Goal: Transaction & Acquisition: Download file/media

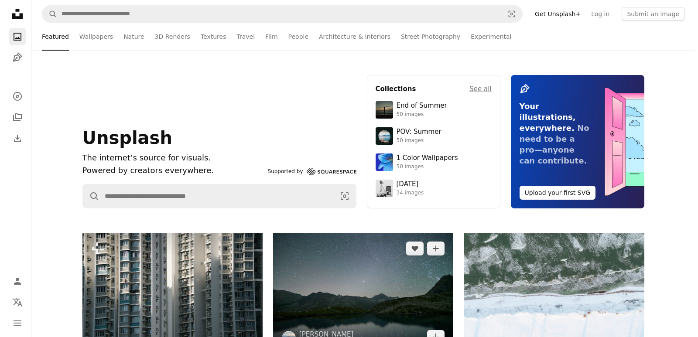
scroll to position [218, 0]
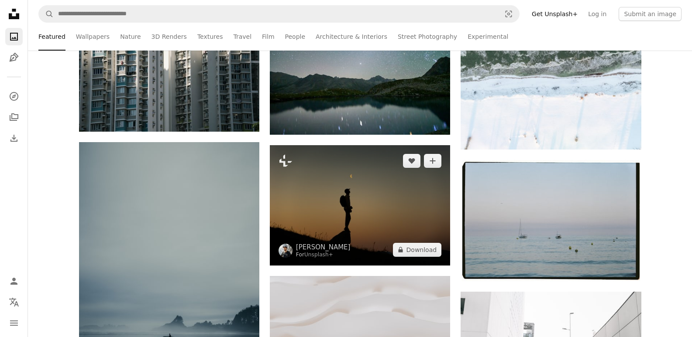
click at [361, 172] on img at bounding box center [360, 205] width 180 height 120
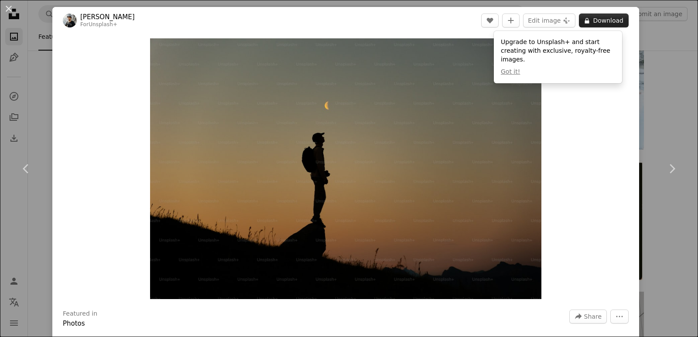
click at [592, 25] on button "A lock Download" at bounding box center [604, 21] width 50 height 14
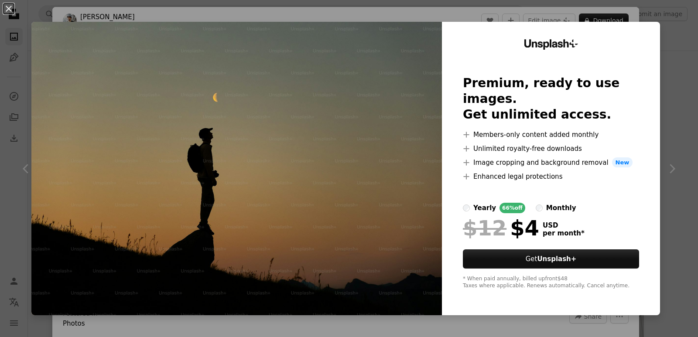
click at [680, 37] on div "An X shape Unsplash+ Premium, ready to use images. Get unlimited access. A plus…" at bounding box center [349, 168] width 698 height 337
click at [680, 36] on div "An X shape Chevron left Chevron right [PERSON_NAME] For Unsplash+ A heart A plu…" at bounding box center [349, 168] width 698 height 337
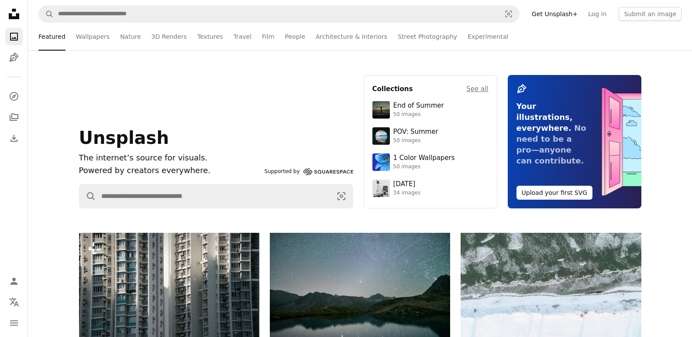
drag, startPoint x: 70, startPoint y: 41, endPoint x: 74, endPoint y: 38, distance: 5.3
click at [70, 40] on div "Featured Featured Wallpapers Nature 3D Renders Textures Travel Film People Arch…" at bounding box center [359, 37] width 643 height 28
click at [78, 35] on link "Wallpapers" at bounding box center [93, 37] width 34 height 28
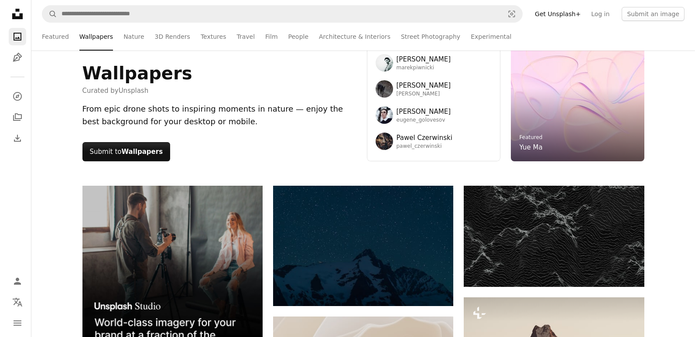
scroll to position [131, 0]
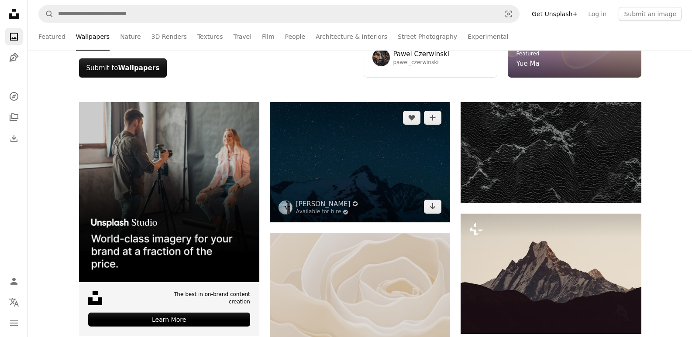
click at [328, 160] on img at bounding box center [360, 162] width 180 height 120
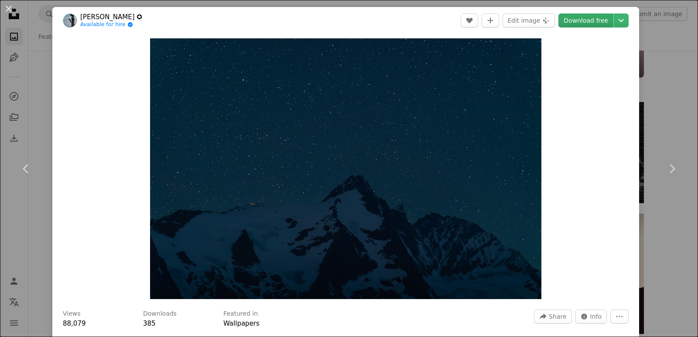
click at [594, 23] on link "Download free" at bounding box center [586, 21] width 55 height 14
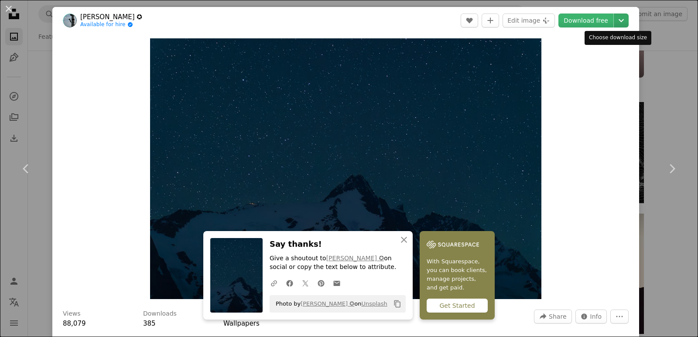
click at [617, 19] on icon "Chevron down" at bounding box center [622, 20] width 14 height 10
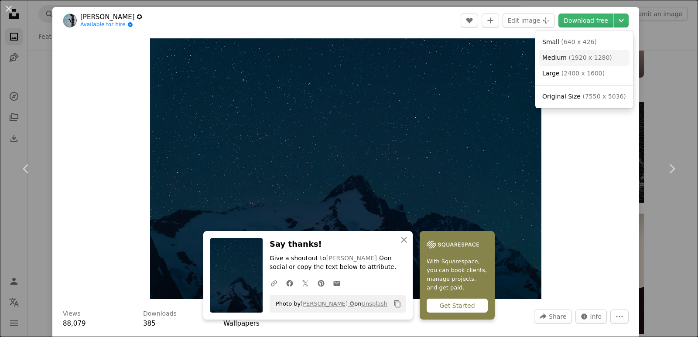
click at [594, 58] on span "( 1920 x 1280 )" at bounding box center [590, 57] width 43 height 7
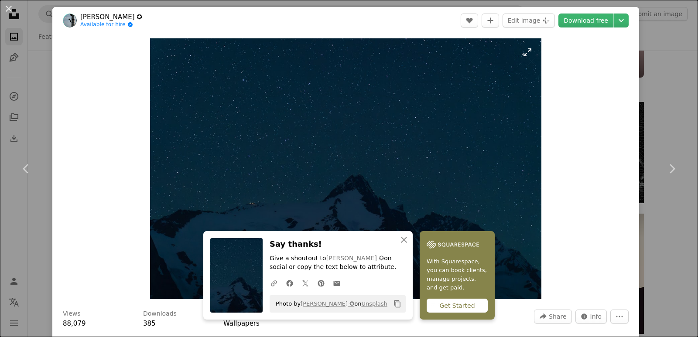
click at [484, 56] on img "Zoom in on this image" at bounding box center [345, 168] width 391 height 261
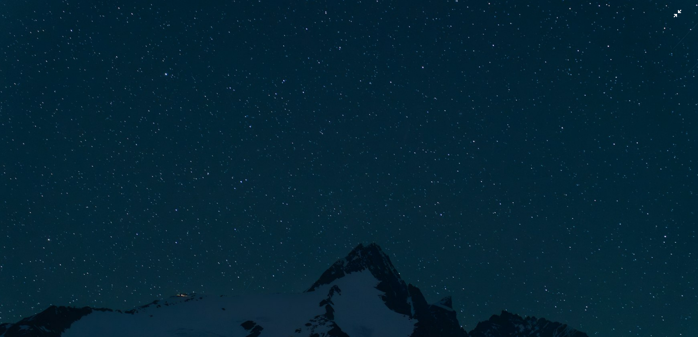
click at [275, 11] on img "Zoom out on this image" at bounding box center [349, 233] width 699 height 467
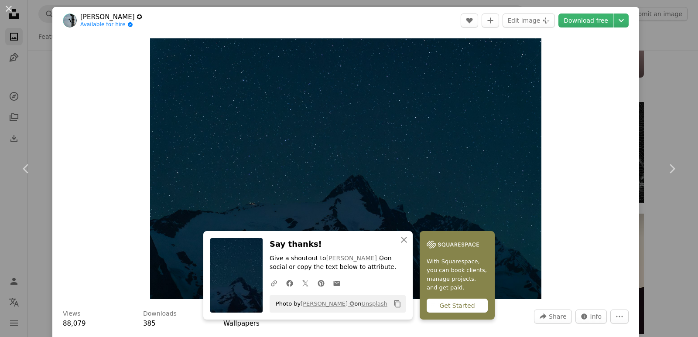
click at [307, 252] on div "Say thanks! Give a shoutout to [PERSON_NAME] ✪ on social or copy the text below…" at bounding box center [338, 275] width 136 height 75
click at [620, 24] on icon "Chevron down" at bounding box center [622, 20] width 14 height 10
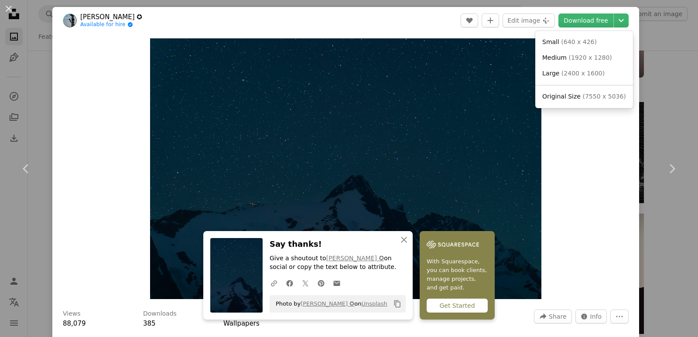
click at [565, 110] on dialog "An X shape Chevron left Chevron right An X shape Close Say thanks! Give a shout…" at bounding box center [349, 168] width 698 height 337
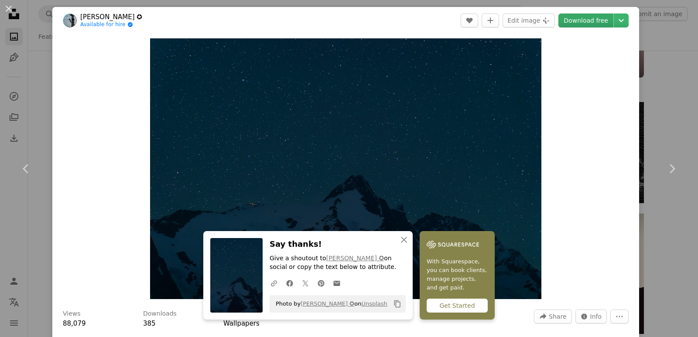
click at [575, 15] on link "Download free" at bounding box center [586, 21] width 55 height 14
